Goal: Task Accomplishment & Management: Manage account settings

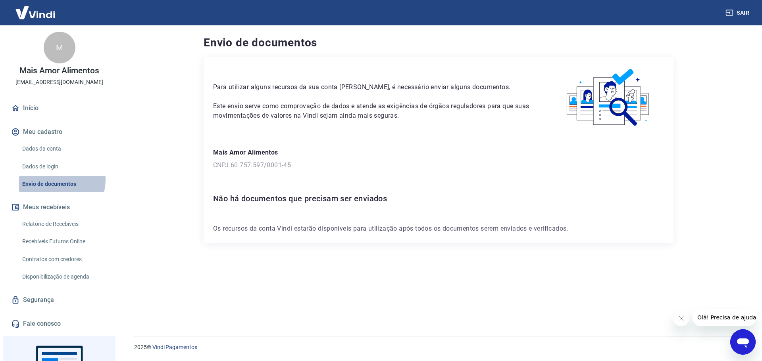
click at [57, 180] on link "Envio de documentos" at bounding box center [64, 184] width 90 height 16
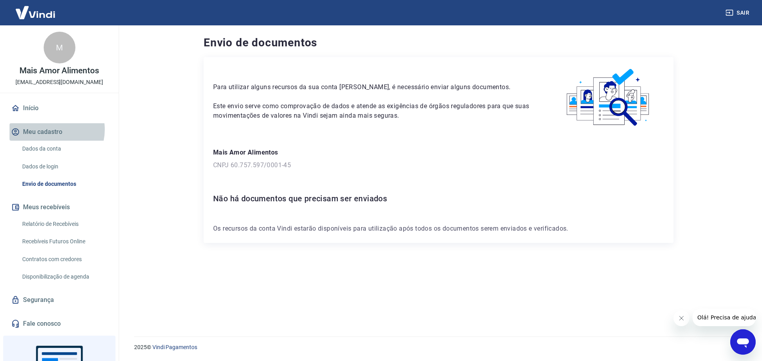
click at [49, 130] on button "Meu cadastro" at bounding box center [60, 131] width 100 height 17
click at [58, 51] on div "M" at bounding box center [60, 48] width 32 height 32
click at [64, 55] on div "M" at bounding box center [60, 48] width 32 height 32
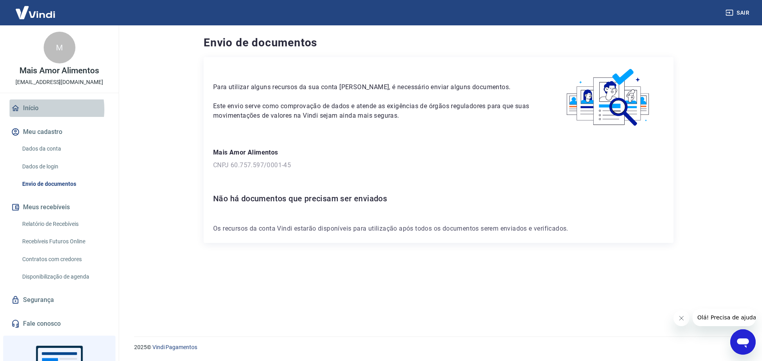
click at [33, 109] on link "Início" at bounding box center [60, 108] width 100 height 17
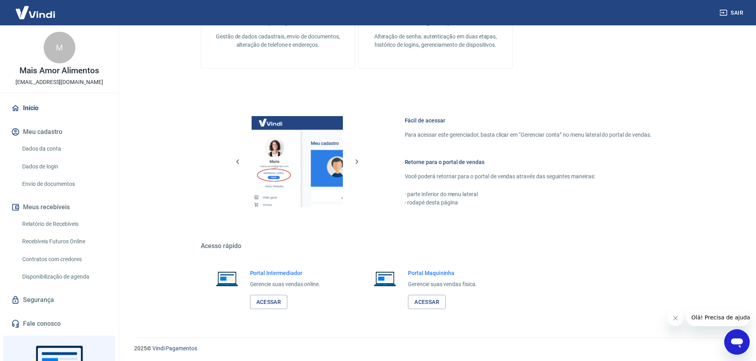
scroll to position [339, 0]
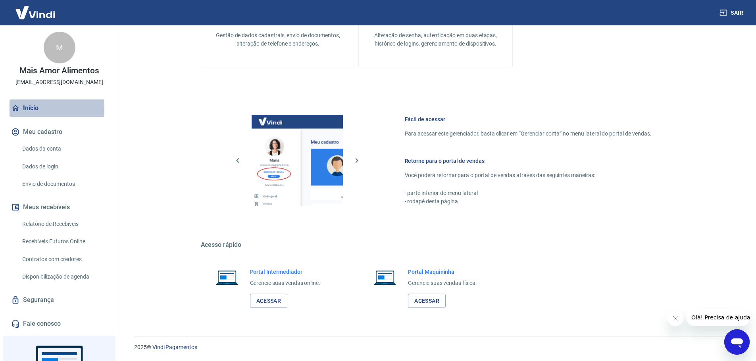
click at [34, 109] on link "Início" at bounding box center [60, 108] width 100 height 17
click at [57, 42] on div "M" at bounding box center [60, 48] width 32 height 32
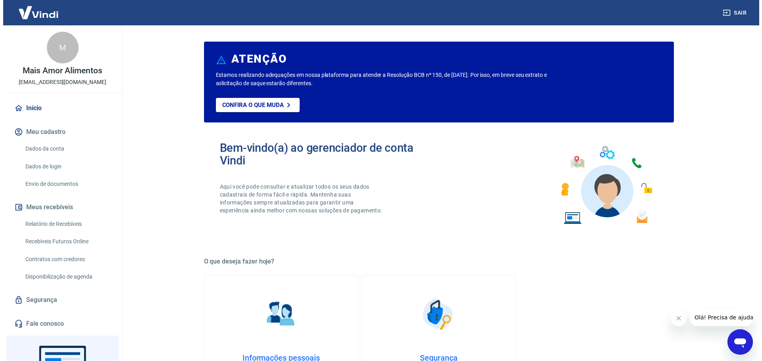
scroll to position [0, 0]
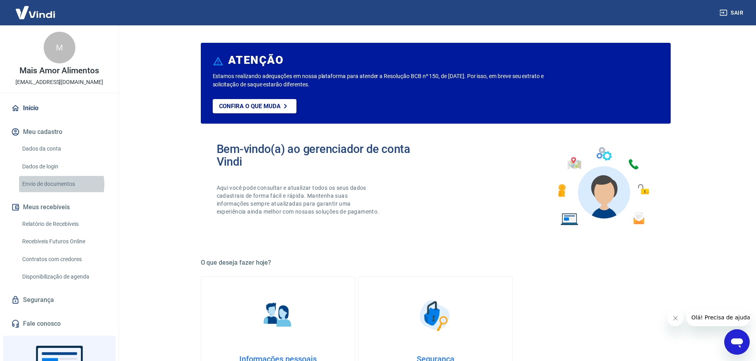
click at [52, 184] on link "Envio de documentos" at bounding box center [64, 184] width 90 height 16
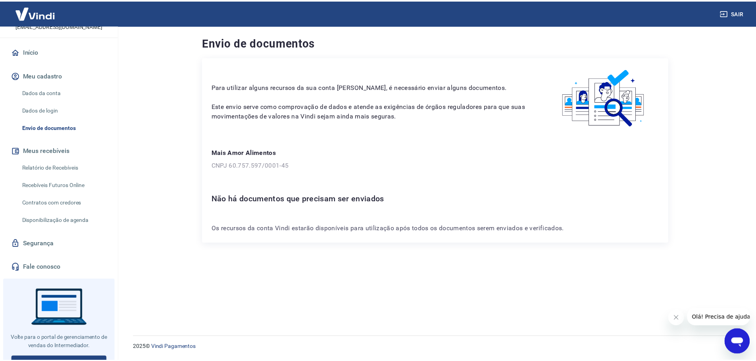
scroll to position [67, 0]
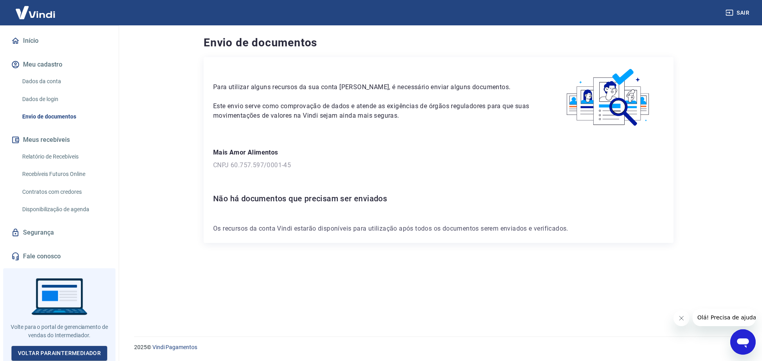
click at [73, 156] on link "Relatório de Recebíveis" at bounding box center [64, 157] width 90 height 16
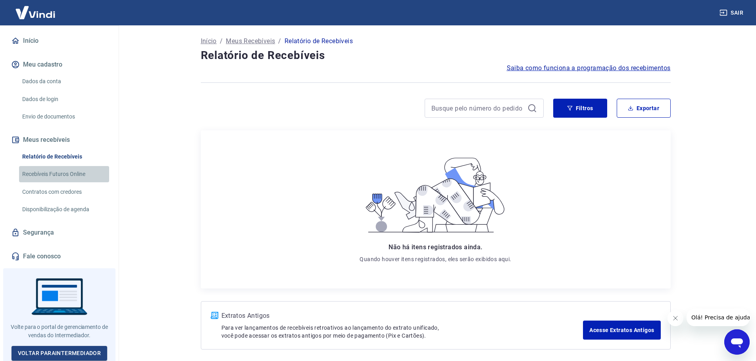
click at [75, 176] on link "Recebíveis Futuros Online" at bounding box center [64, 174] width 90 height 16
